Goal: Task Accomplishment & Management: Complete application form

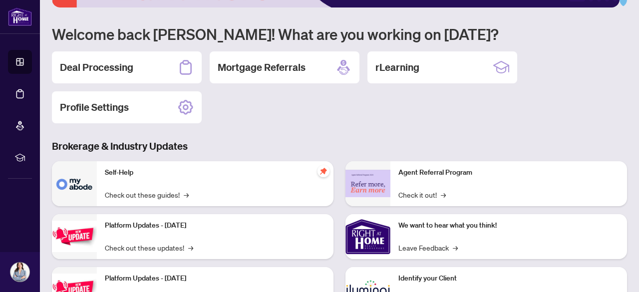
scroll to position [133, 0]
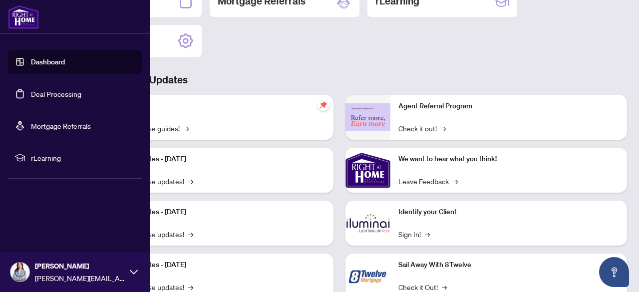
click at [50, 96] on link "Deal Processing" at bounding box center [56, 93] width 50 height 9
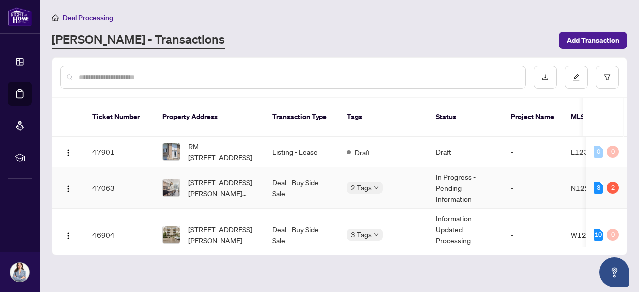
click at [272, 171] on td "Deal - Buy Side Sale" at bounding box center [301, 187] width 75 height 41
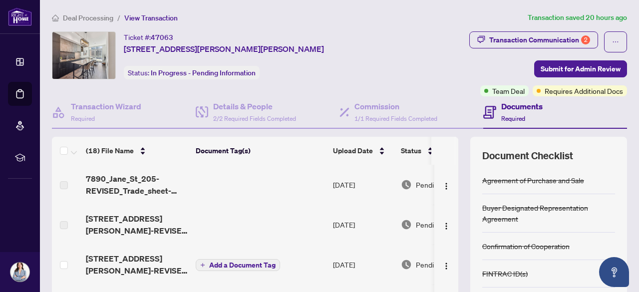
scroll to position [66, 0]
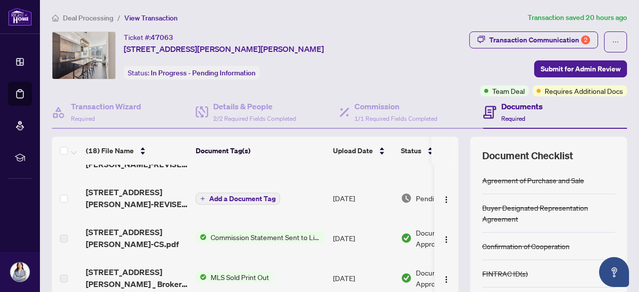
click at [233, 198] on span "Add a Document Tag" at bounding box center [242, 198] width 66 height 7
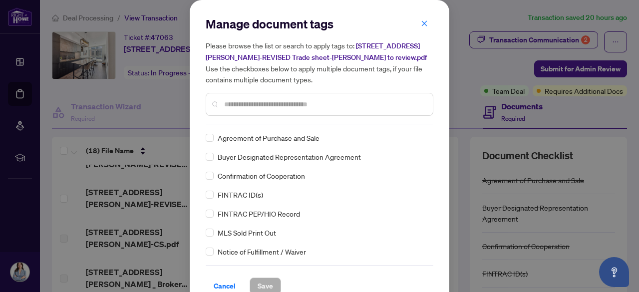
click at [421, 23] on icon "close" at bounding box center [424, 23] width 7 height 7
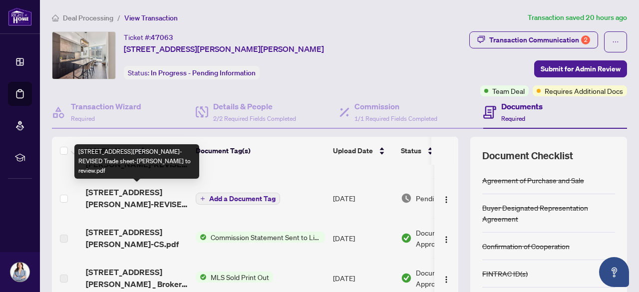
click at [146, 191] on span "[STREET_ADDRESS][PERSON_NAME]-REVISED Trade sheet-[PERSON_NAME] to review.pdf" at bounding box center [137, 198] width 102 height 24
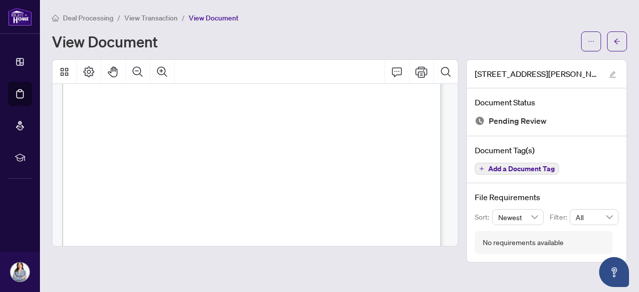
scroll to position [354, 0]
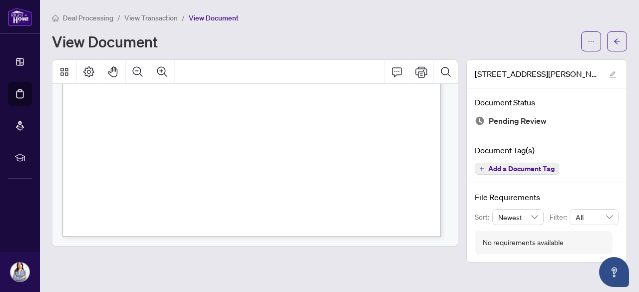
click at [602, 34] on div at bounding box center [604, 41] width 46 height 20
click at [595, 38] on button "button" at bounding box center [591, 41] width 20 height 20
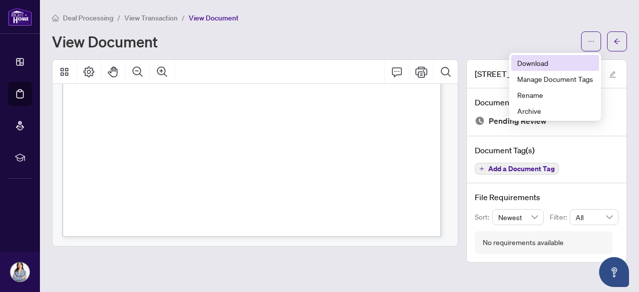
click at [556, 62] on span "Download" at bounding box center [555, 62] width 76 height 11
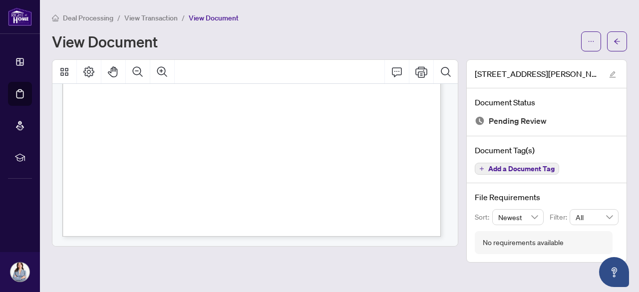
click at [446, 33] on div "View Document" at bounding box center [313, 41] width 523 height 16
click at [615, 39] on icon "arrow-left" at bounding box center [616, 41] width 7 height 7
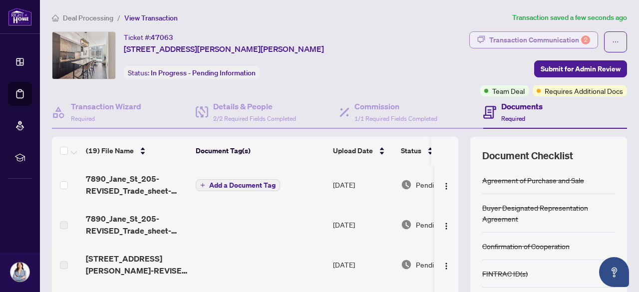
click at [569, 37] on div "Transaction Communication 2" at bounding box center [539, 40] width 101 height 16
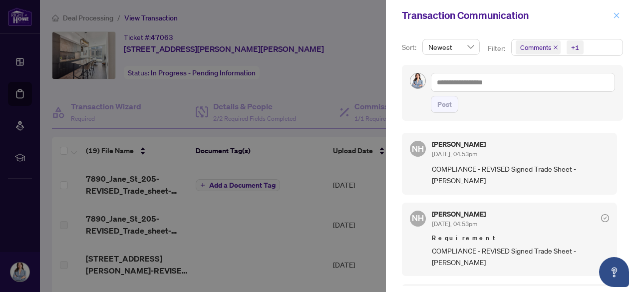
click at [615, 14] on icon "close" at bounding box center [616, 14] width 5 height 5
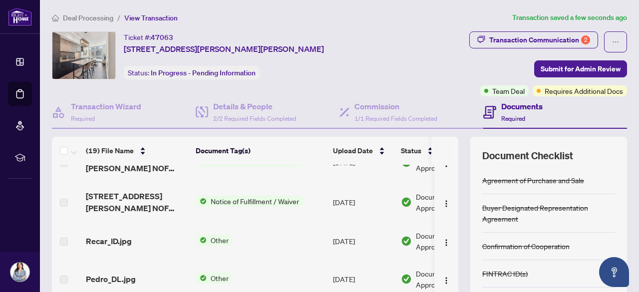
scroll to position [611, 0]
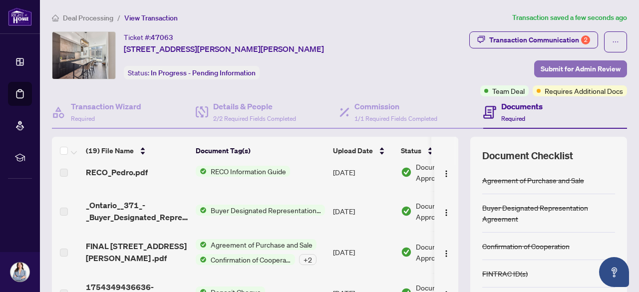
click at [584, 69] on span "Submit for Admin Review" at bounding box center [581, 69] width 80 height 16
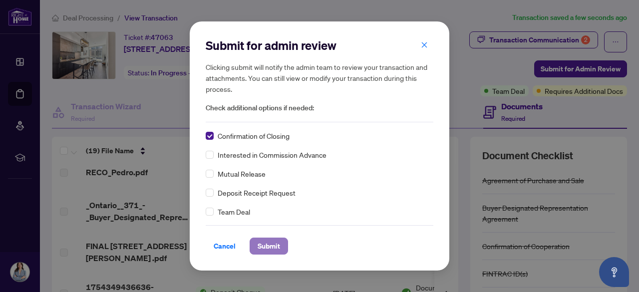
click at [277, 246] on span "Submit" at bounding box center [269, 246] width 22 height 16
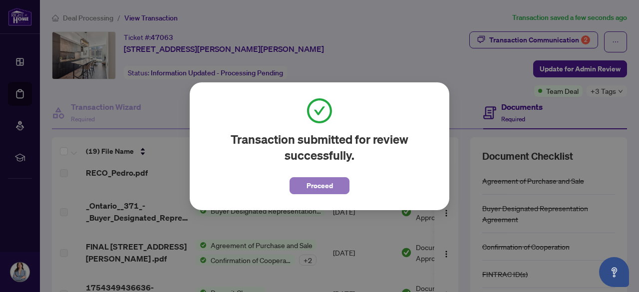
click at [334, 193] on button "Proceed" at bounding box center [319, 185] width 60 height 17
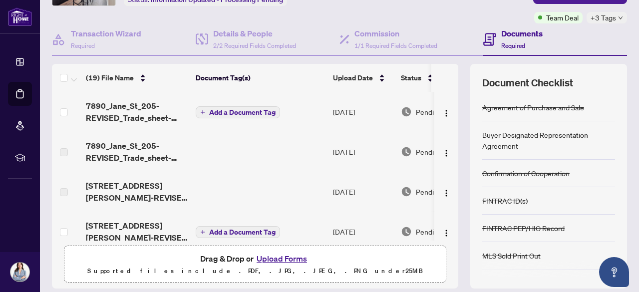
scroll to position [0, 0]
